Goal: Obtain resource: Download file/media

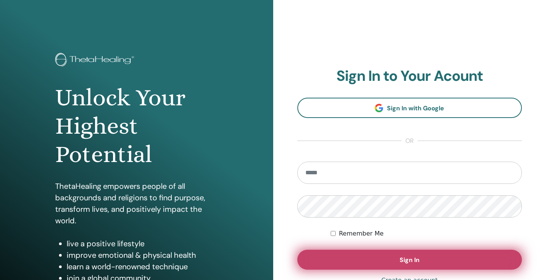
type input "**********"
click at [420, 258] on button "Sign In" at bounding box center [409, 260] width 225 height 20
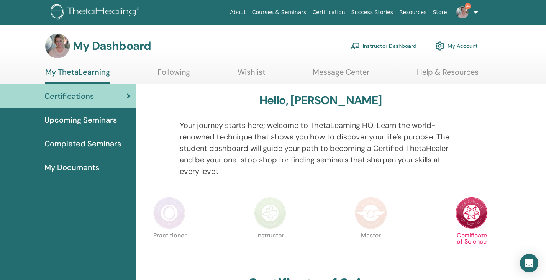
click at [374, 44] on link "Instructor Dashboard" at bounding box center [384, 46] width 66 height 17
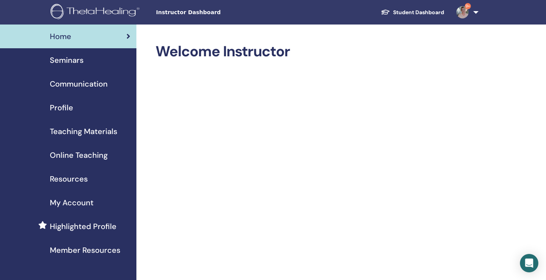
click at [80, 131] on span "Teaching Materials" at bounding box center [83, 131] width 67 height 11
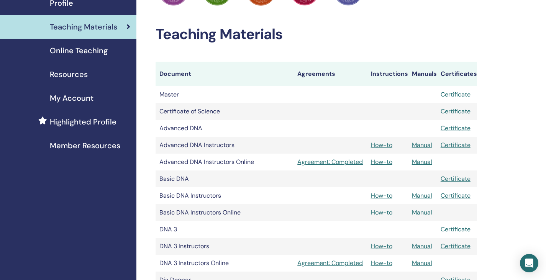
scroll to position [117, 0]
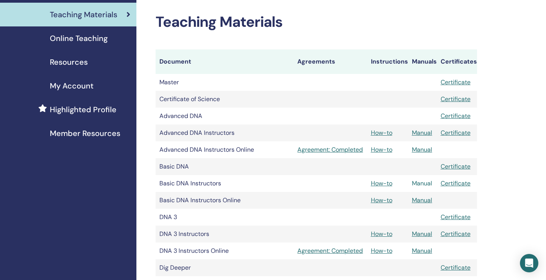
click at [422, 181] on link "Manual" at bounding box center [422, 183] width 20 height 8
